Goal: Information Seeking & Learning: Understand process/instructions

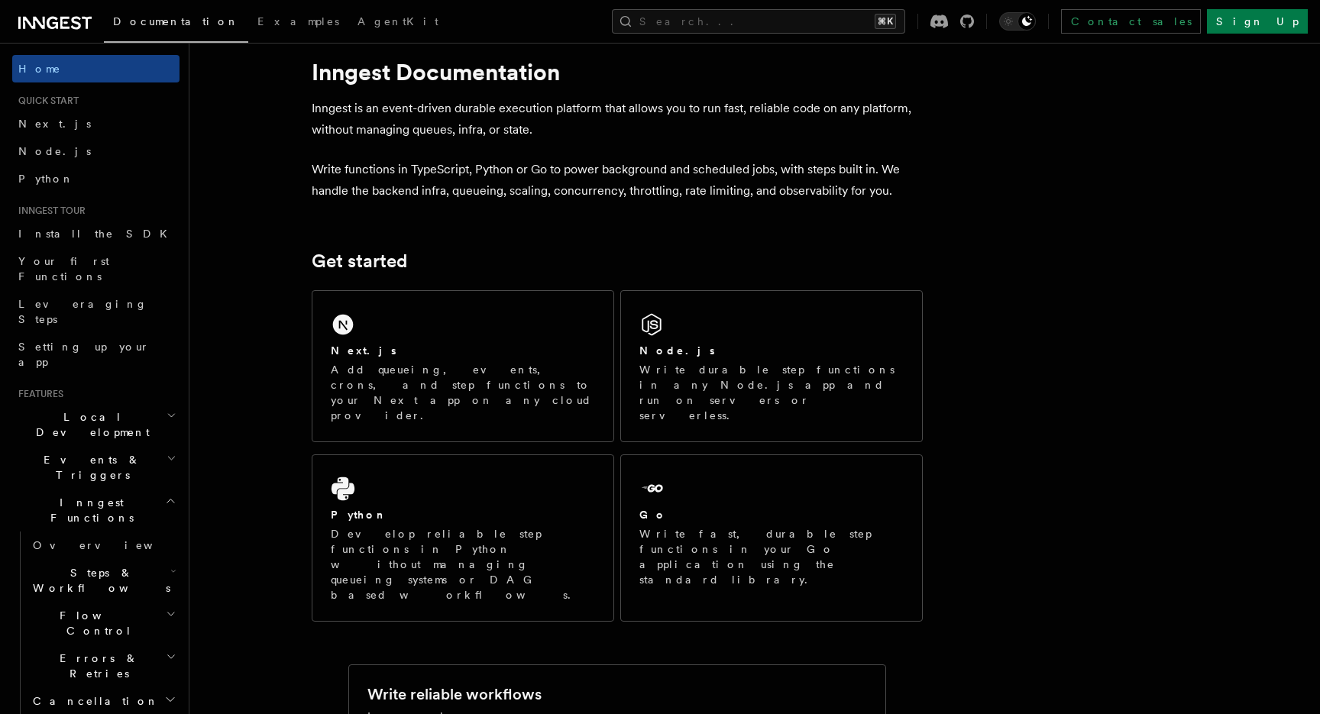
scroll to position [30, 0]
click at [684, 287] on div "Next.js Add queueing, events, crons, and step functions to your Next app on any…" at bounding box center [617, 454] width 611 height 344
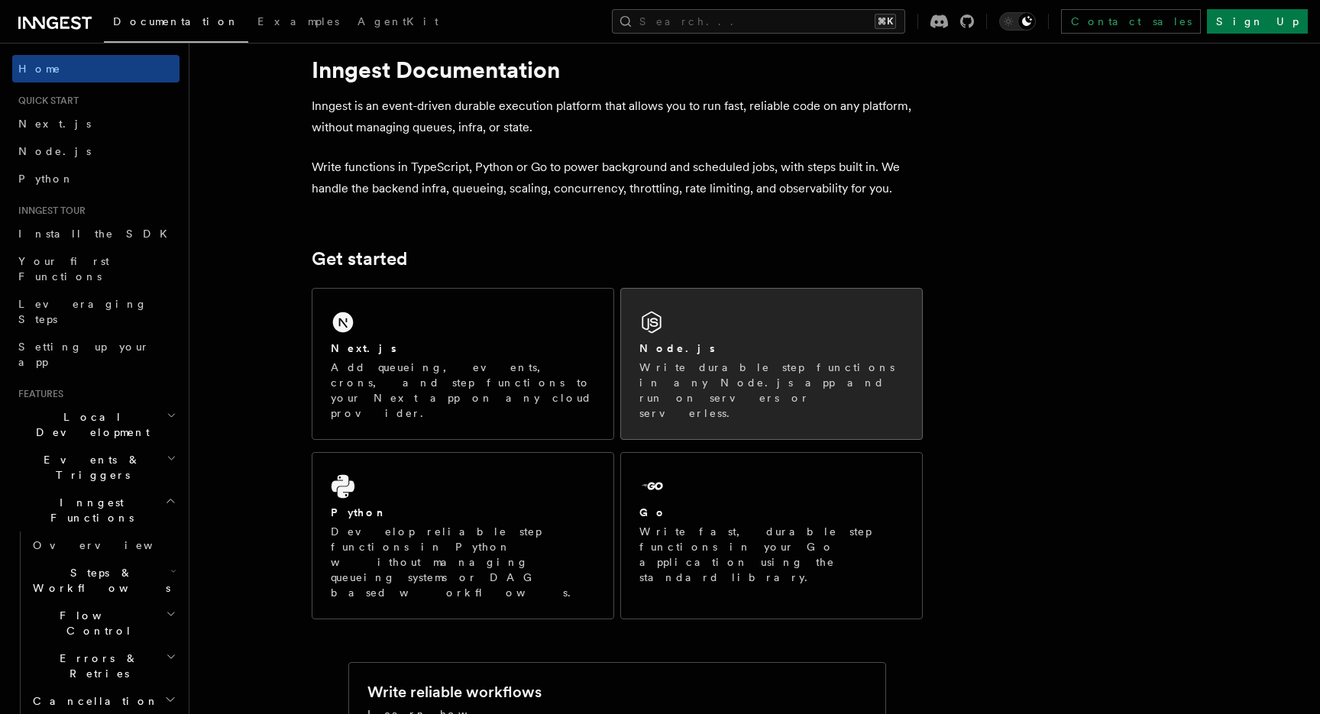
click at [673, 328] on div "Node.js Write durable step functions in any Node.js app and run on servers or s…" at bounding box center [771, 364] width 301 height 150
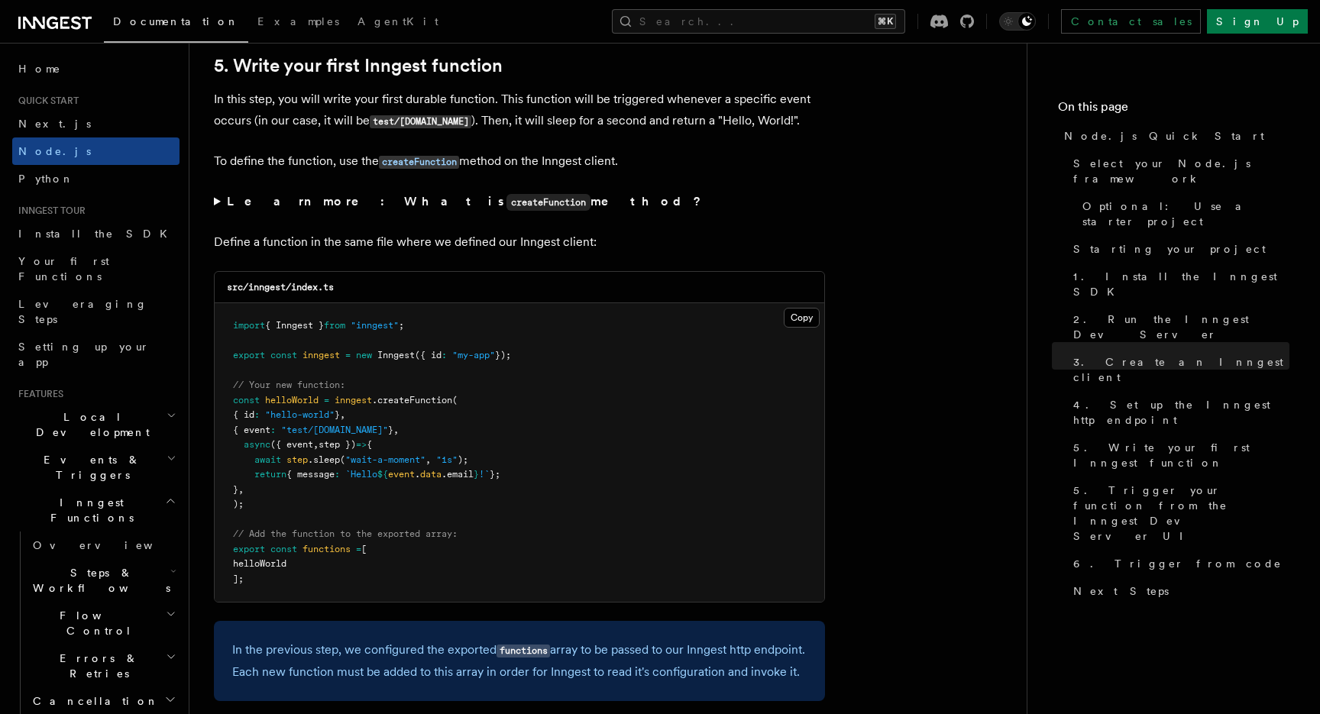
scroll to position [2873, 0]
click at [267, 101] on p "In this step, you will write your first durable function. This function will be…" at bounding box center [519, 109] width 611 height 44
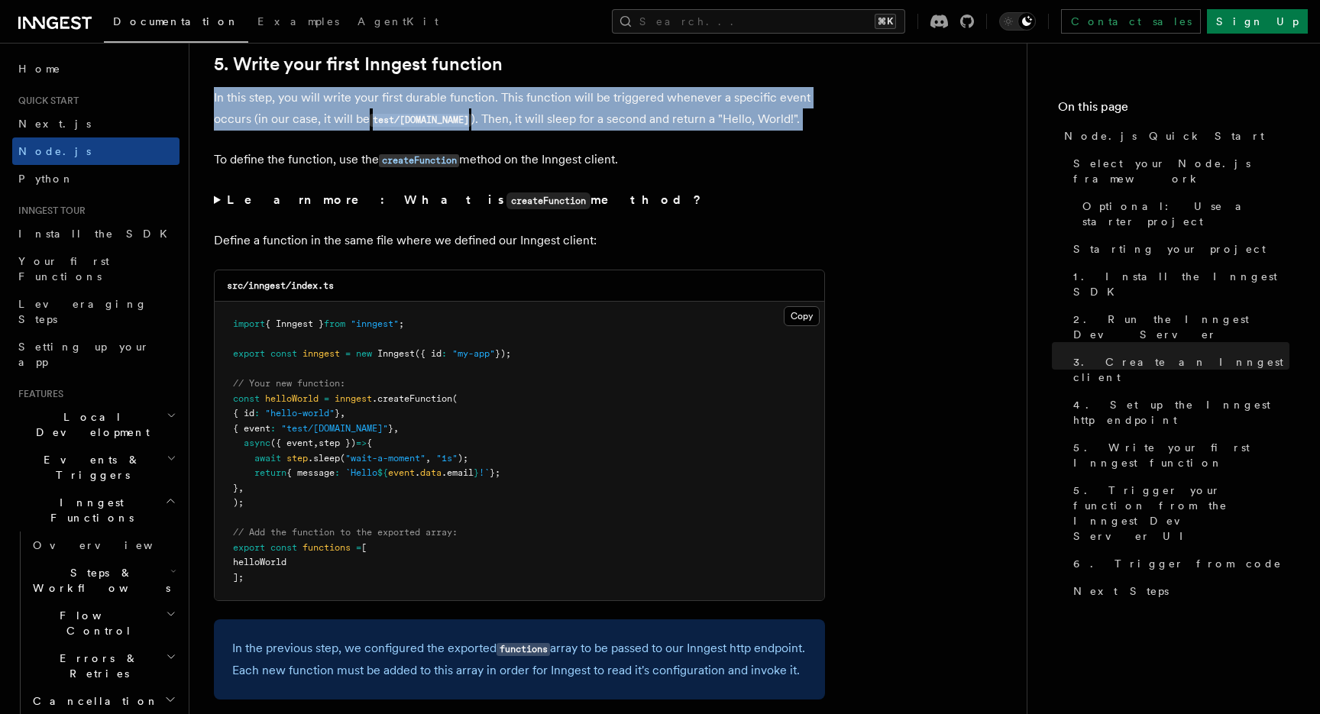
click at [267, 101] on p "In this step, you will write your first durable function. This function will be…" at bounding box center [519, 109] width 611 height 44
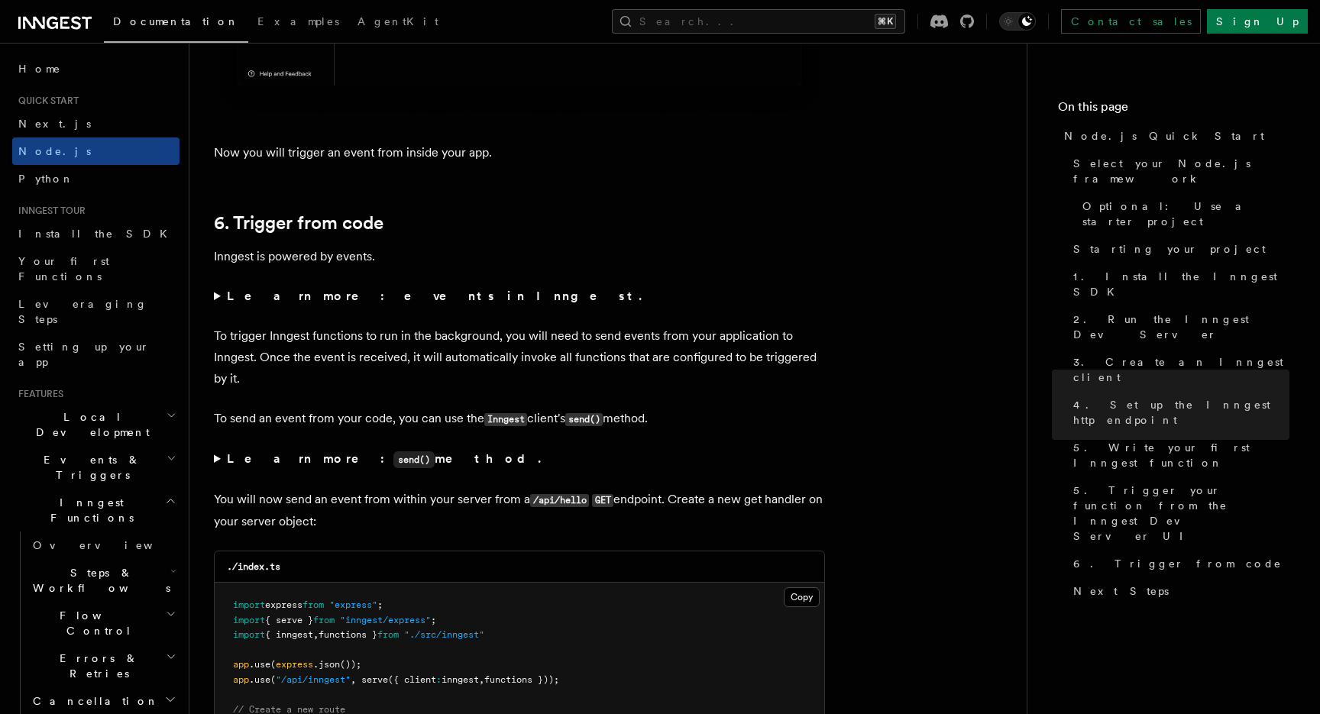
scroll to position [7655, 0]
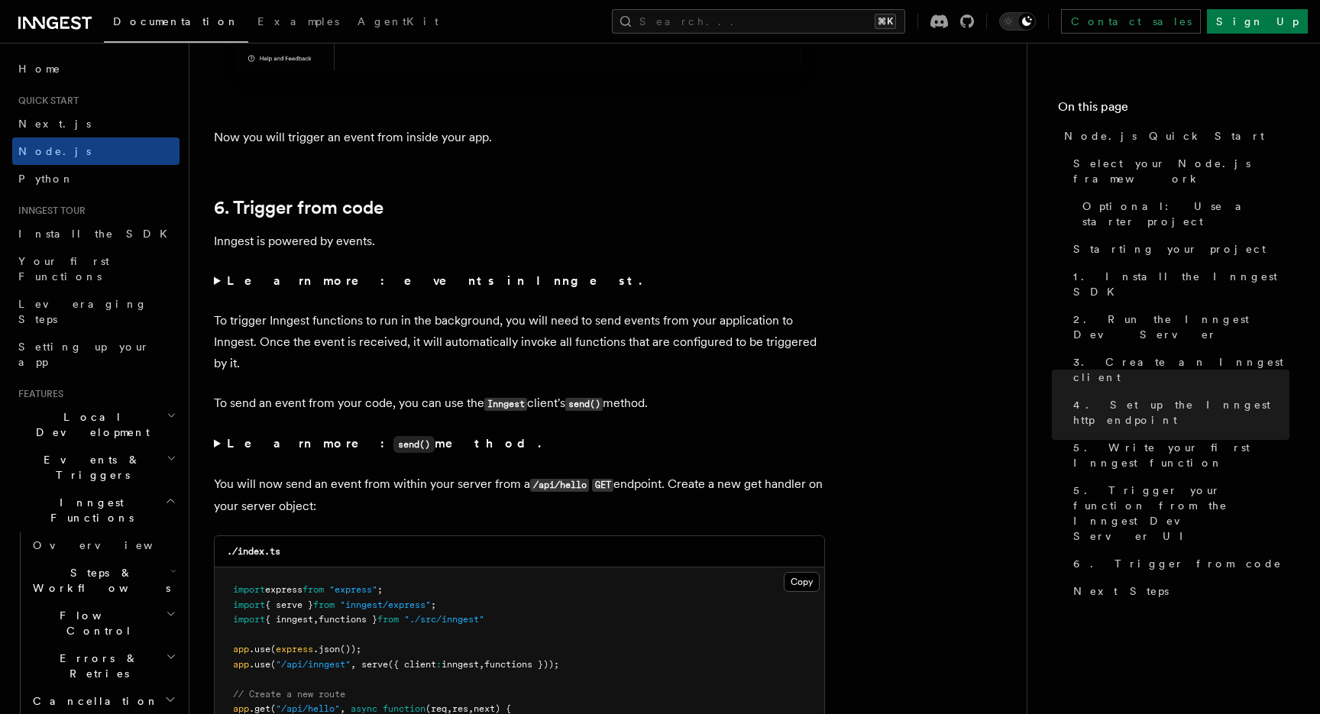
click at [315, 288] on strong "Learn more: events in Inngest." at bounding box center [436, 280] width 418 height 15
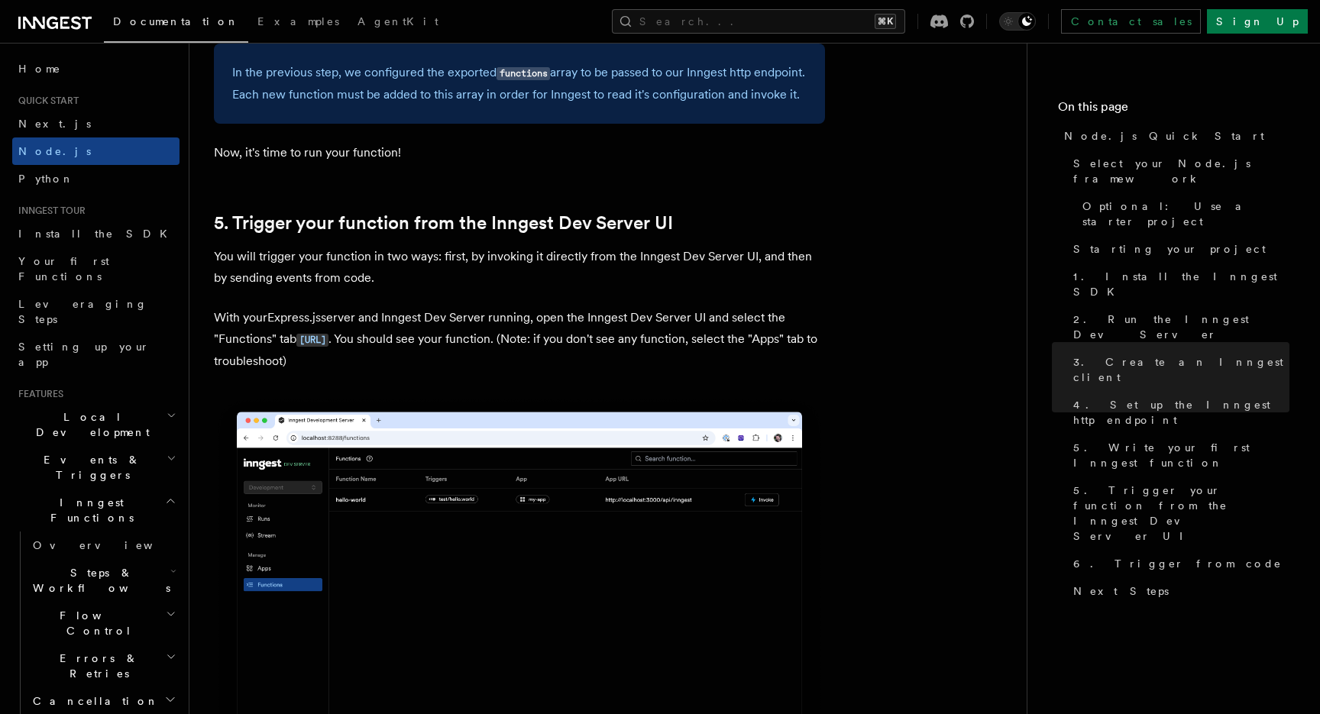
scroll to position [3472, 0]
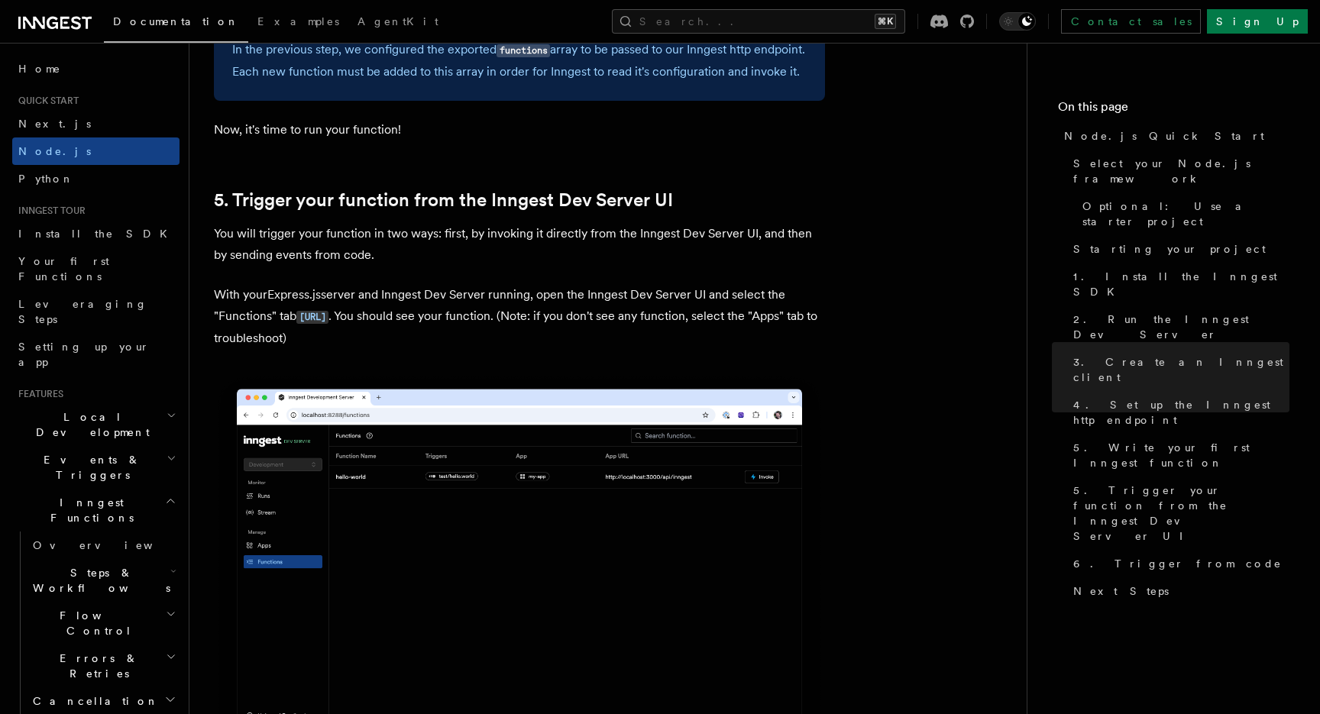
click at [166, 495] on icon "button" at bounding box center [170, 501] width 11 height 12
click at [171, 538] on icon "button" at bounding box center [170, 544] width 12 height 12
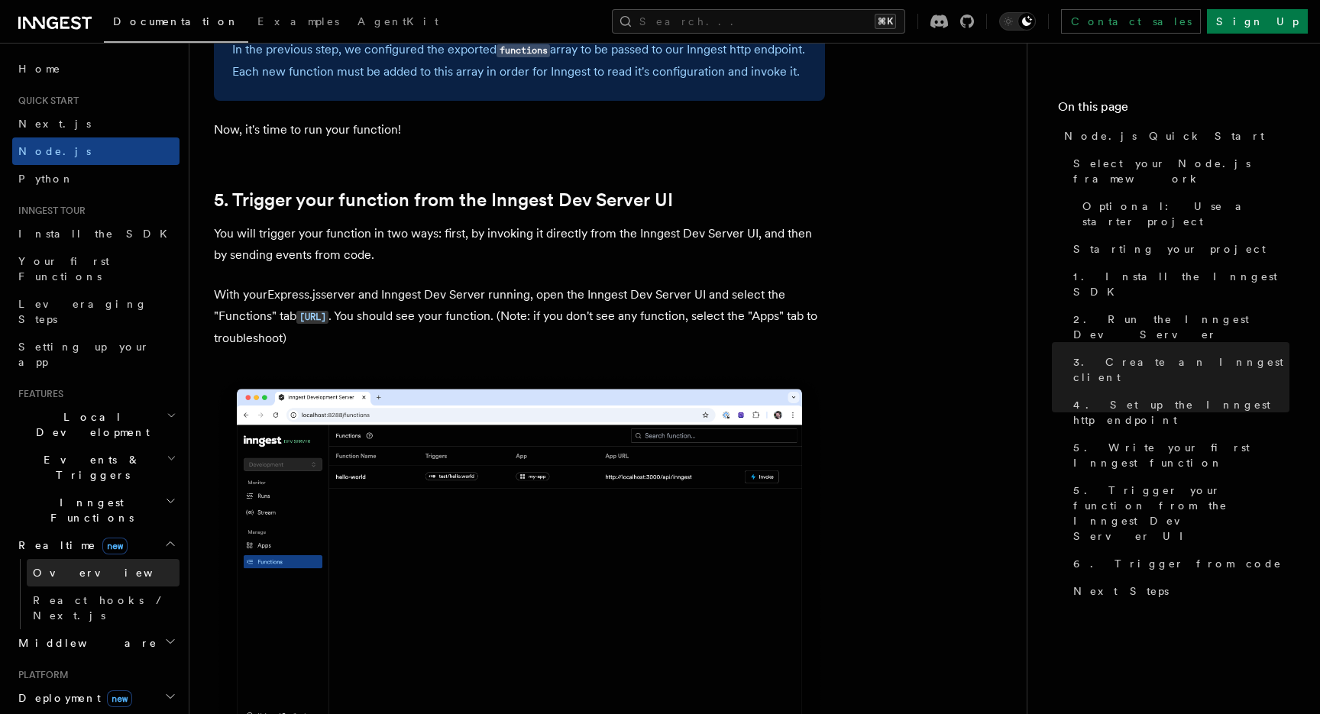
click at [98, 559] on link "Overview" at bounding box center [103, 572] width 153 height 27
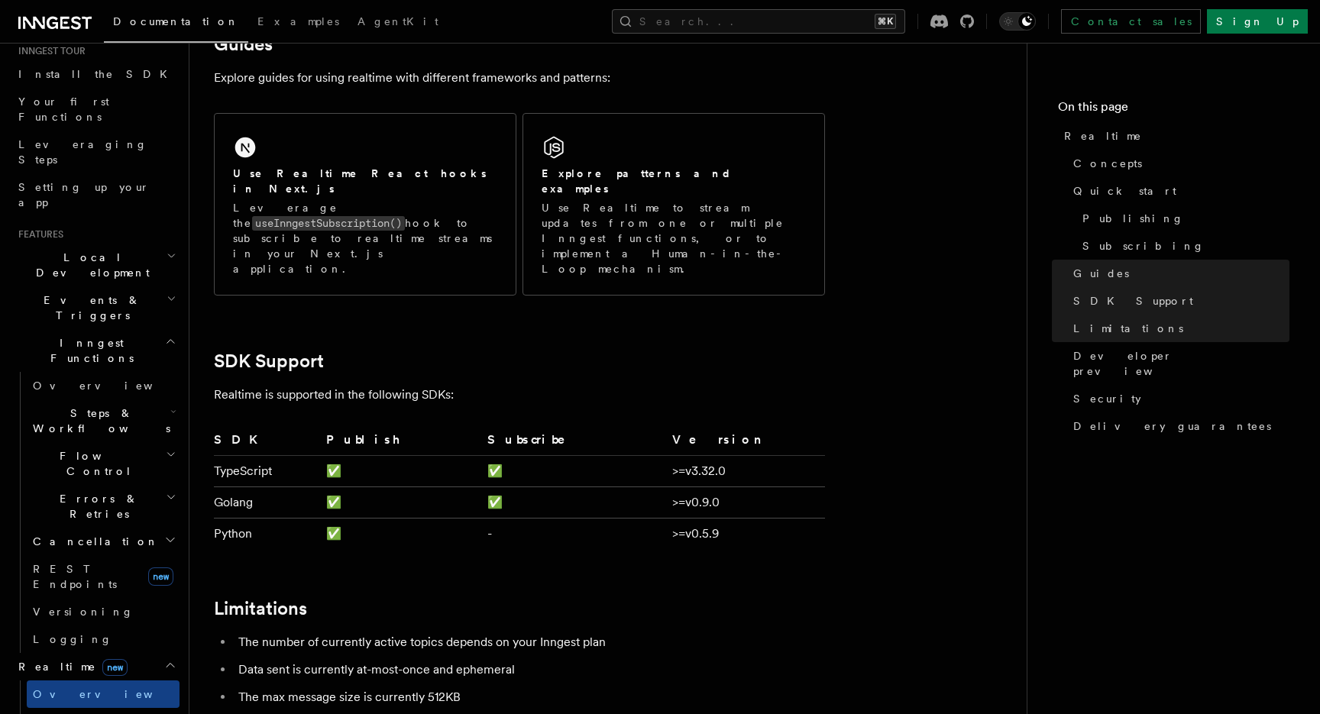
scroll to position [332, 0]
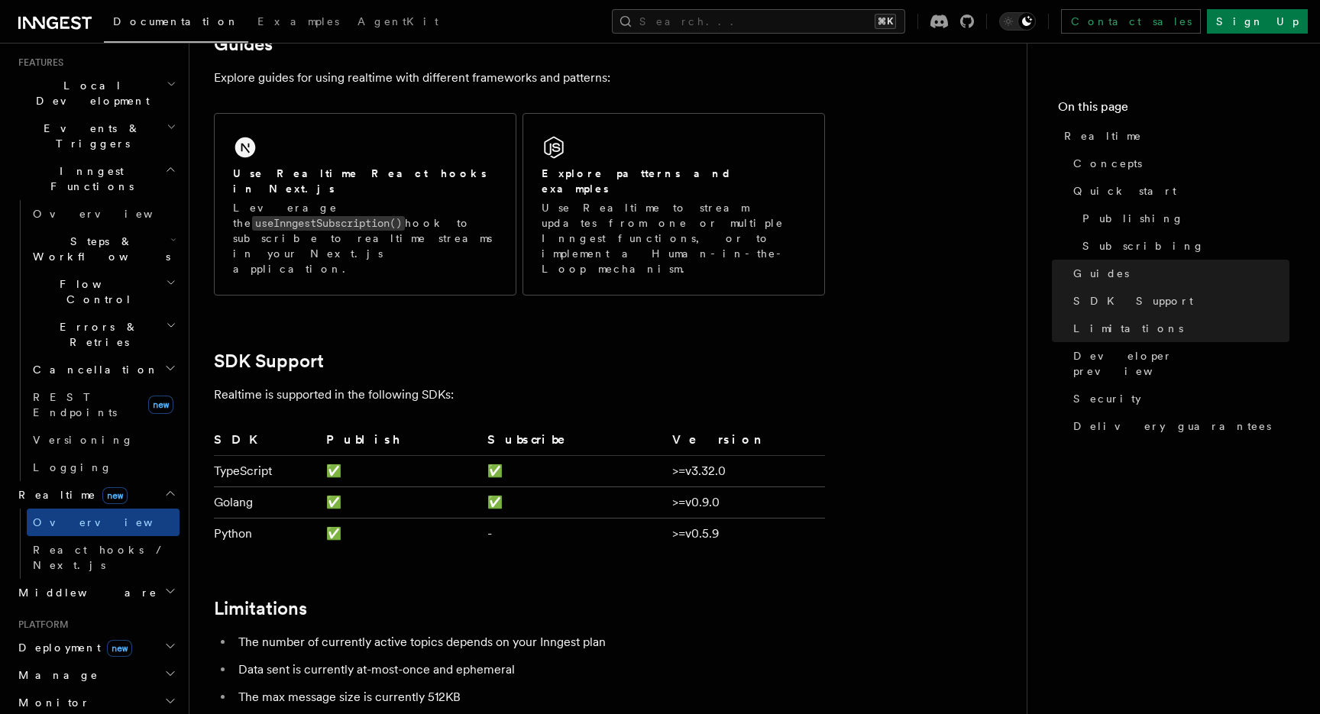
click at [164, 640] on icon "button" at bounding box center [170, 646] width 12 height 12
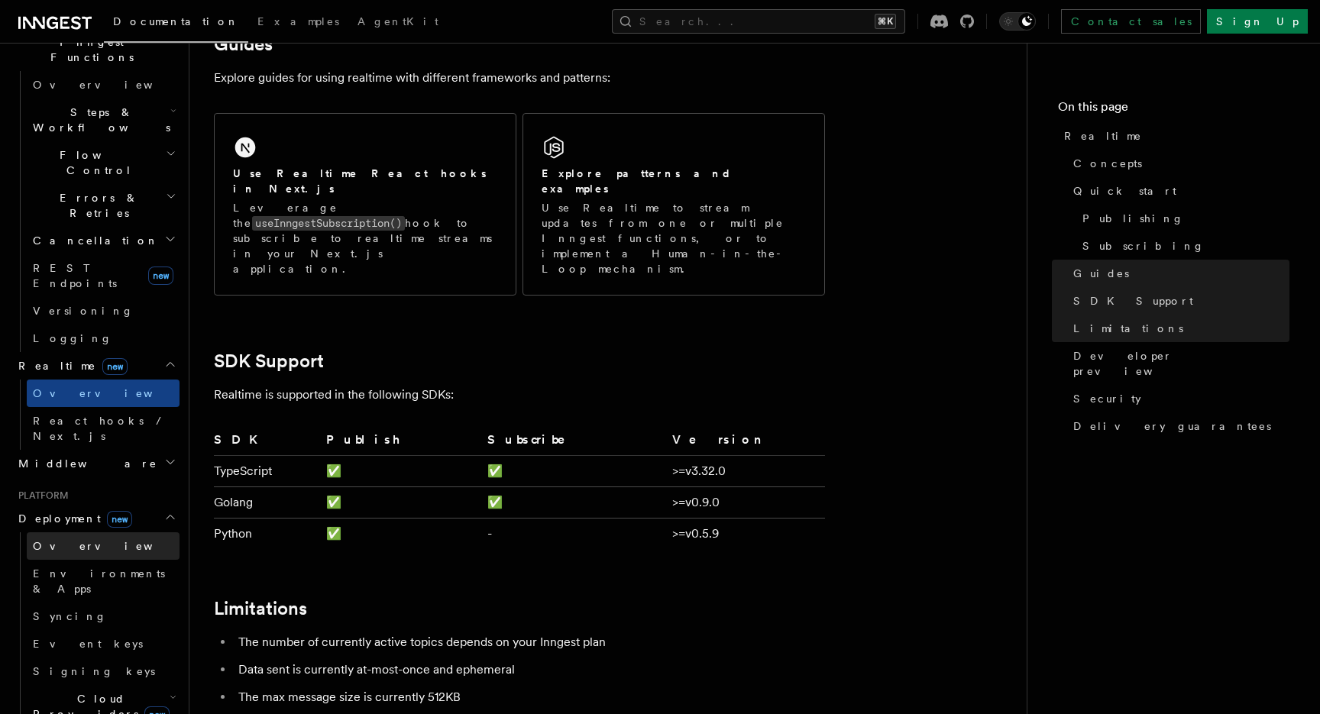
scroll to position [611, 0]
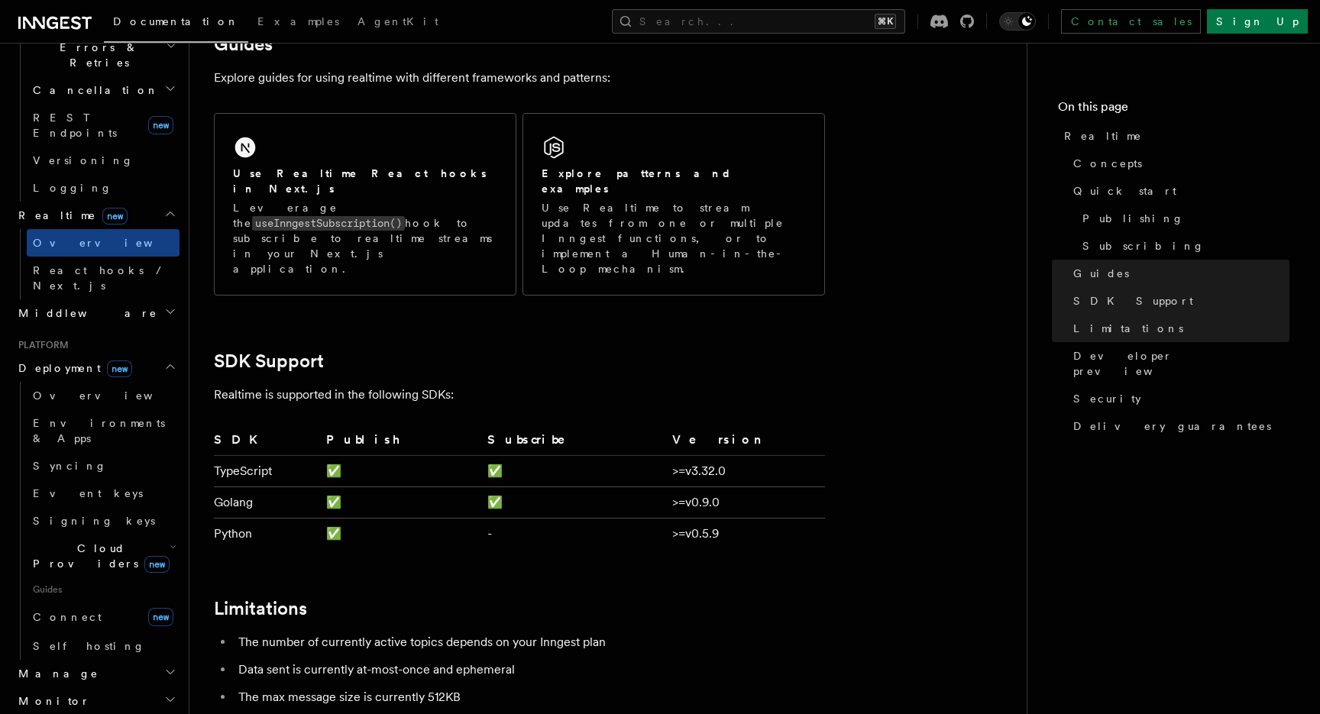
click at [167, 660] on h2 "Manage" at bounding box center [95, 673] width 167 height 27
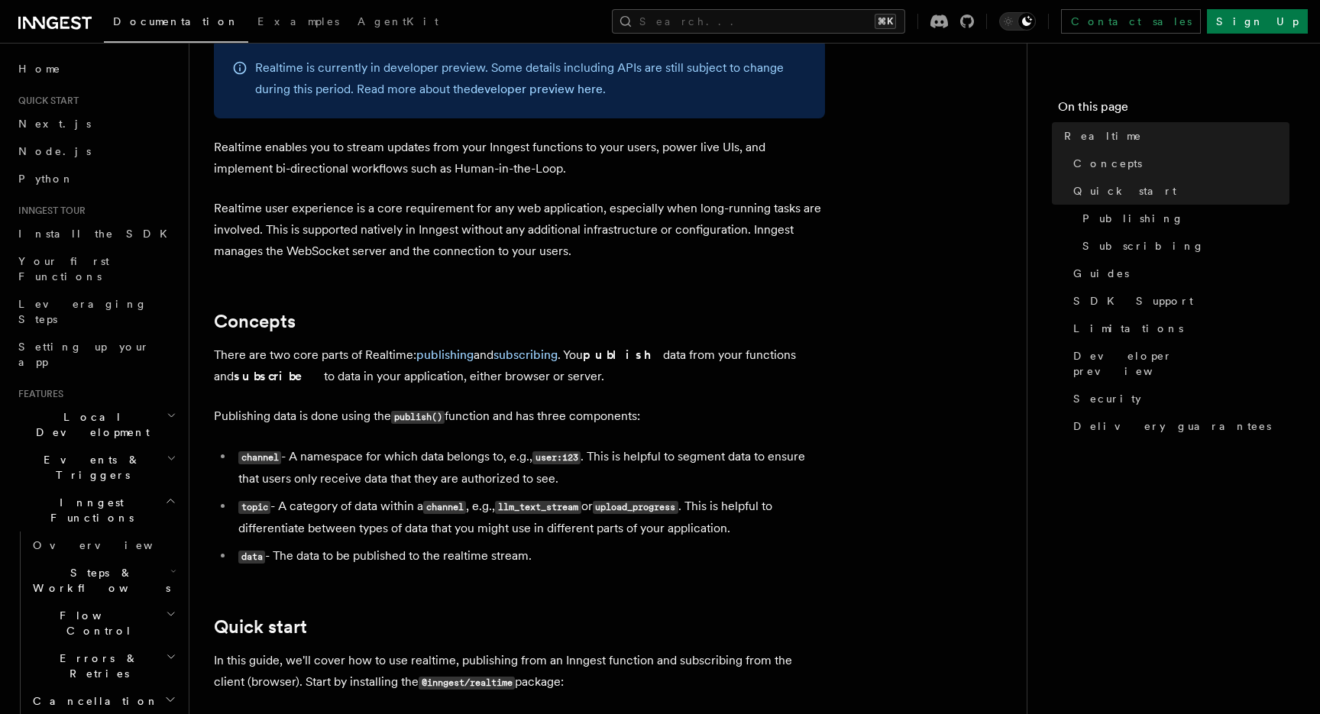
scroll to position [0, 0]
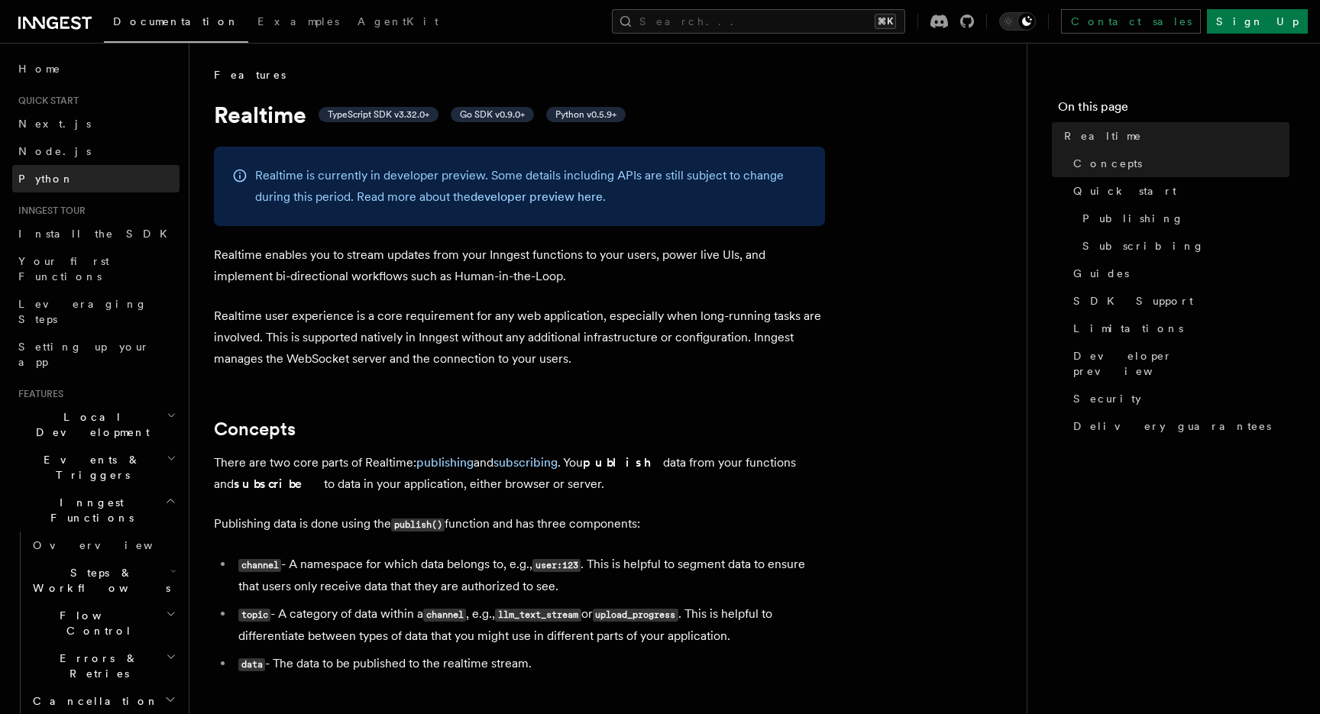
click at [68, 176] on link "Python" at bounding box center [95, 178] width 167 height 27
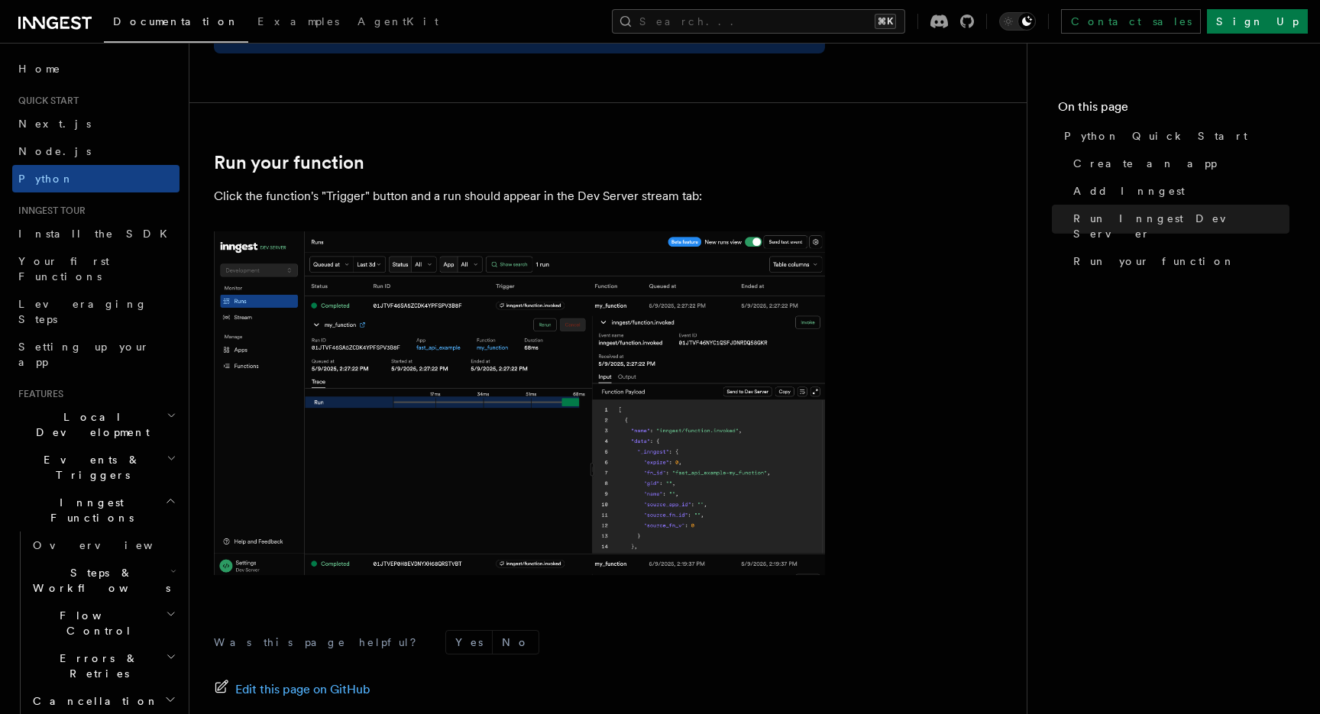
scroll to position [3149, 0]
